Goal: Navigation & Orientation: Find specific page/section

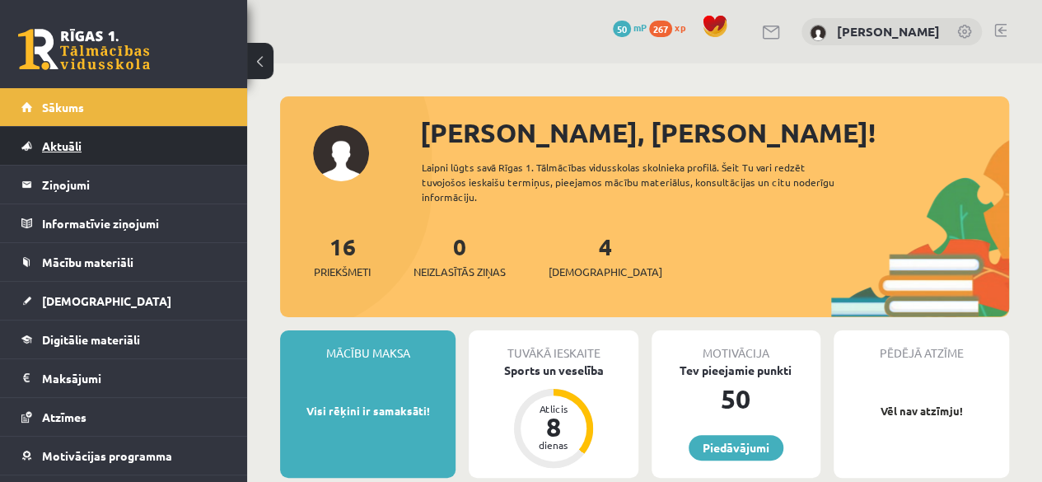
click at [78, 156] on link "Aktuāli" at bounding box center [123, 146] width 205 height 38
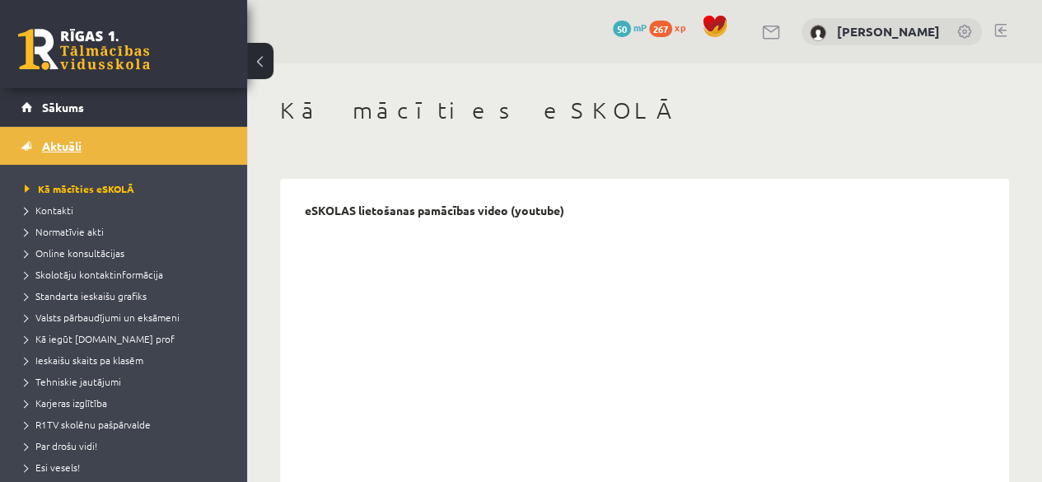
click at [110, 154] on link "Aktuāli" at bounding box center [123, 146] width 205 height 38
click at [134, 92] on link "Sākums" at bounding box center [123, 107] width 205 height 38
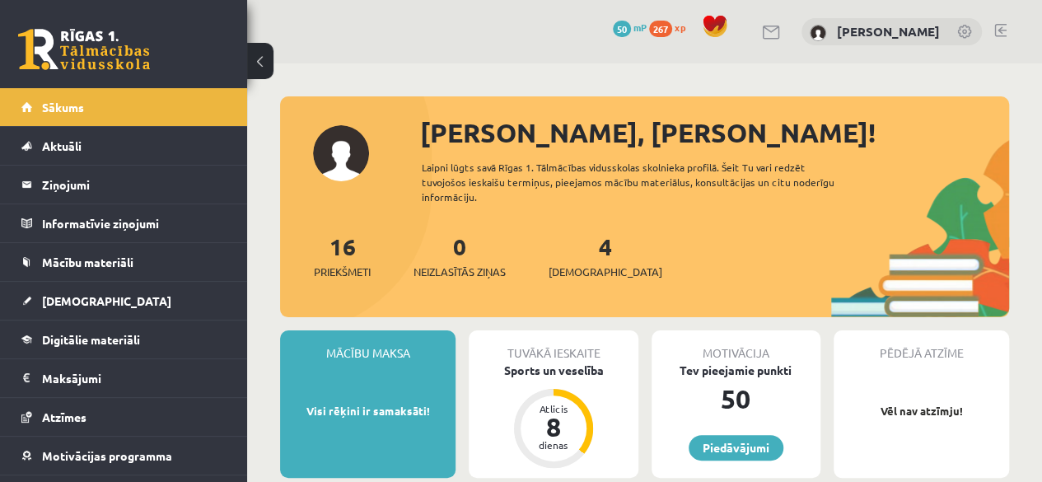
click at [996, 35] on link at bounding box center [1001, 30] width 12 height 13
click at [1002, 24] on link at bounding box center [1001, 30] width 12 height 13
